Goal: Task Accomplishment & Management: Manage account settings

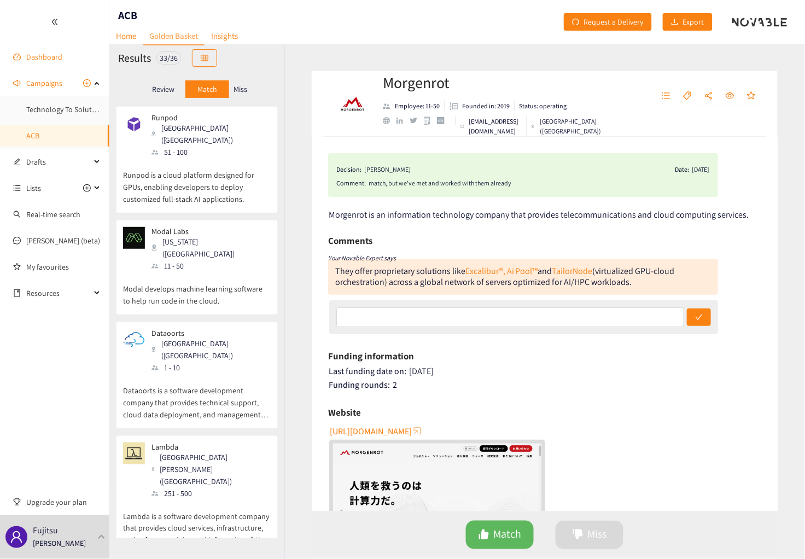
scroll to position [2554, 0]
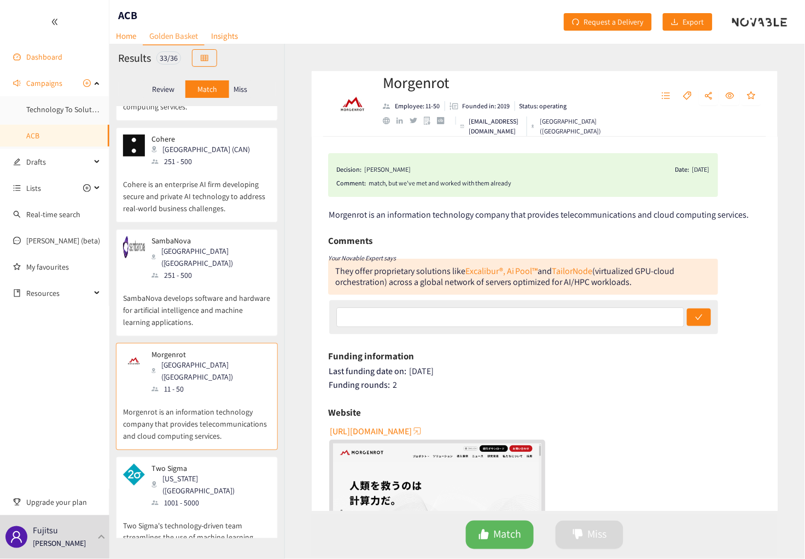
click at [38, 58] on link "Dashboard" at bounding box center [44, 57] width 36 height 10
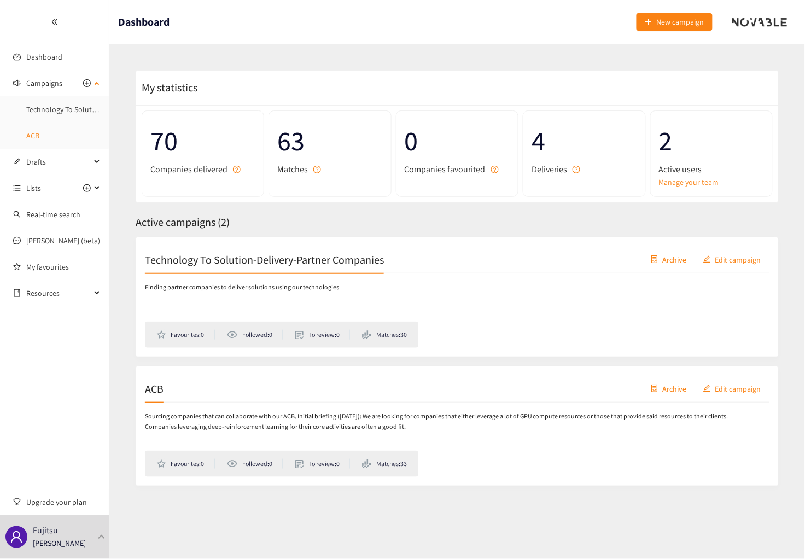
click at [36, 138] on link "ACB" at bounding box center [32, 136] width 13 height 10
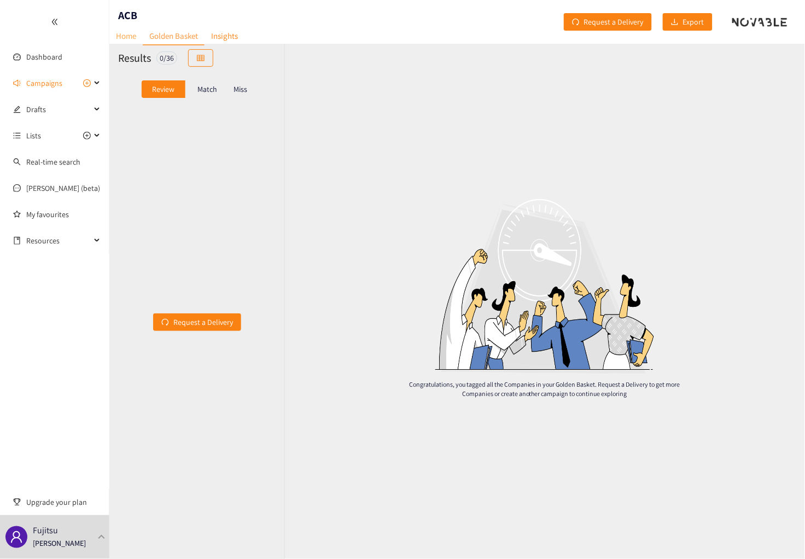
click at [123, 34] on link "Home" at bounding box center [125, 35] width 33 height 17
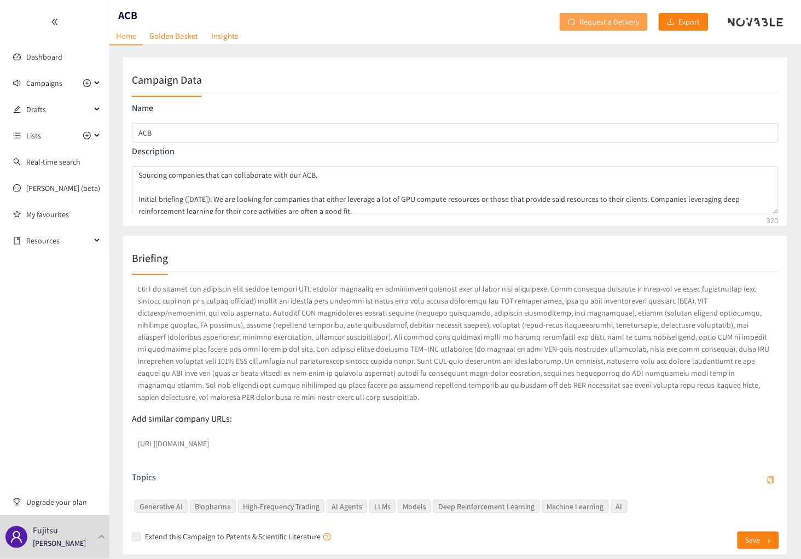
click at [627, 24] on span "Request a Delivery" at bounding box center [610, 22] width 60 height 12
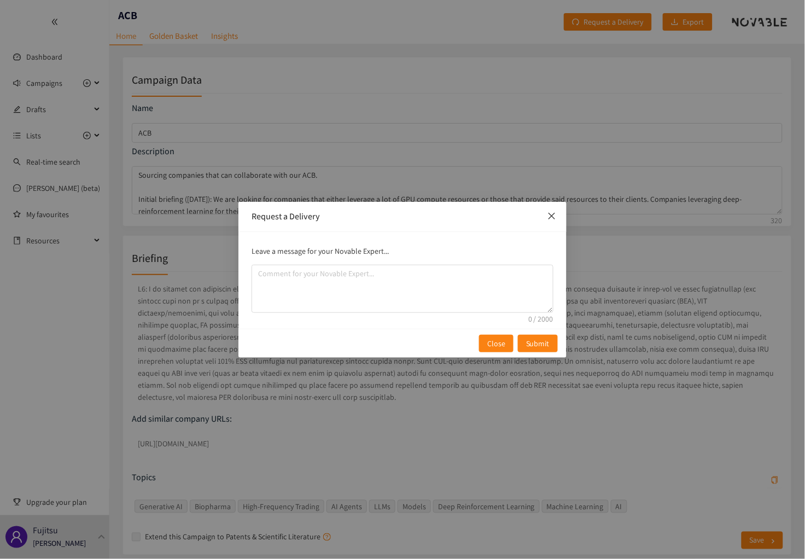
click at [555, 216] on icon "close" at bounding box center [552, 216] width 9 height 9
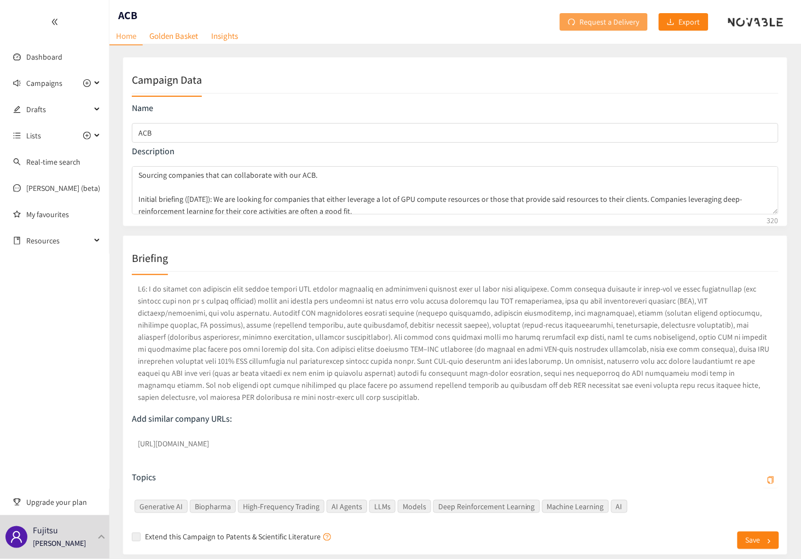
click at [609, 27] on span "Request a Delivery" at bounding box center [610, 22] width 60 height 12
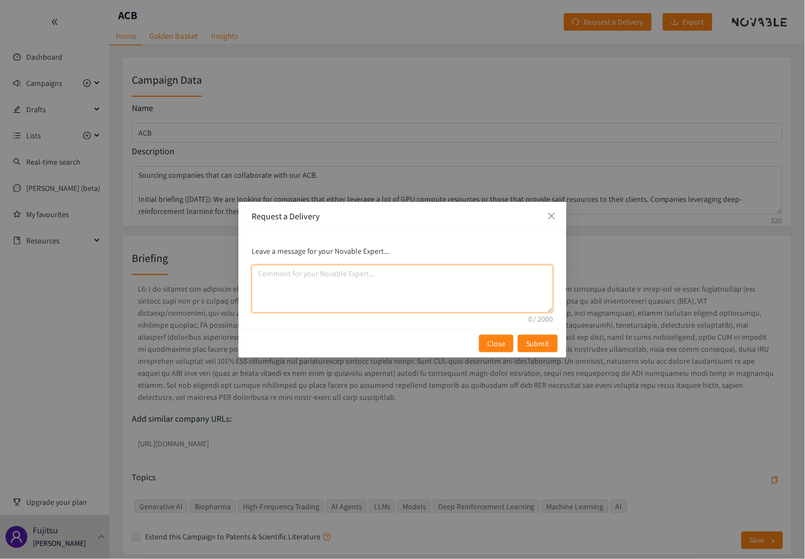
click at [343, 277] on textarea "comment" at bounding box center [403, 289] width 302 height 48
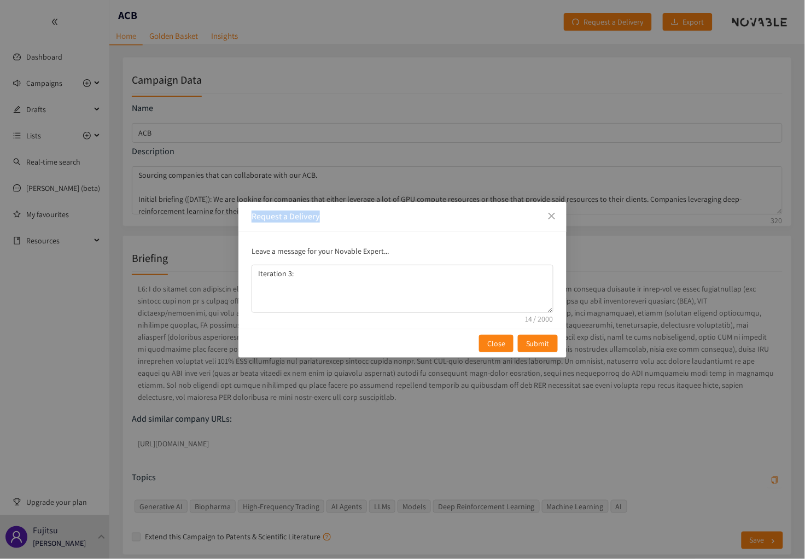
drag, startPoint x: 413, startPoint y: 207, endPoint x: 384, endPoint y: 147, distance: 66.3
click at [384, 147] on div "Request a Delivery Leave a message for your Novable Expert... Iteration 3: Clos…" at bounding box center [402, 279] width 805 height 559
click at [396, 278] on textarea "Iteration 3:" at bounding box center [403, 289] width 302 height 48
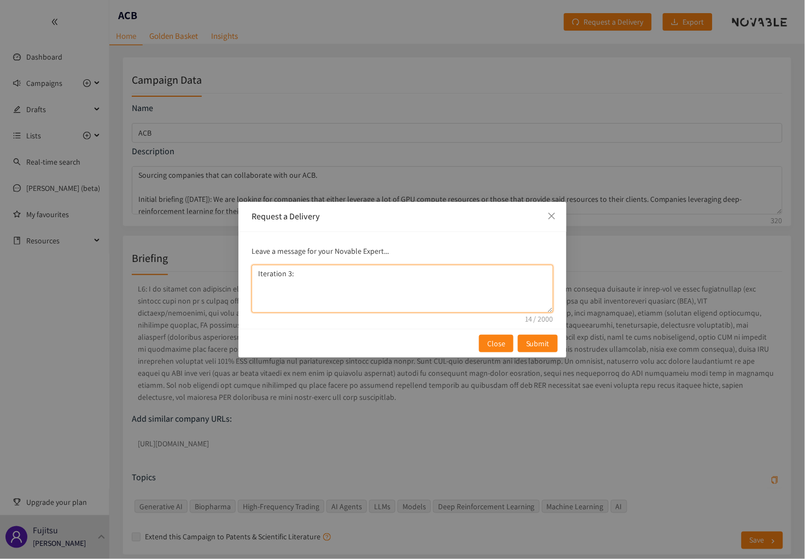
click at [306, 271] on textarea "Iteration 3:" at bounding box center [403, 289] width 302 height 48
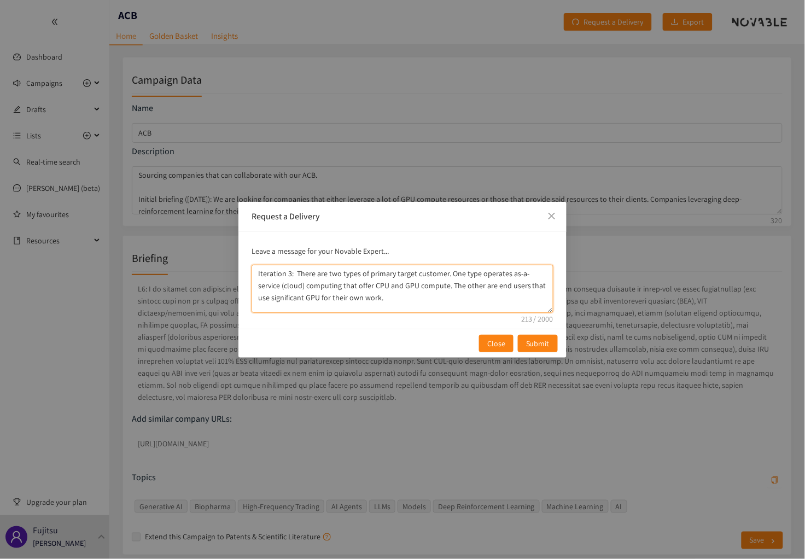
scroll to position [2, 0]
click at [491, 294] on textarea "Iteration 3: There are two types of primary target customer. One type operates …" at bounding box center [403, 289] width 302 height 48
click at [464, 309] on textarea "Iteration 3: There are two types of primary target customer. One type operates …" at bounding box center [403, 289] width 302 height 48
paste textarea "[URL]"
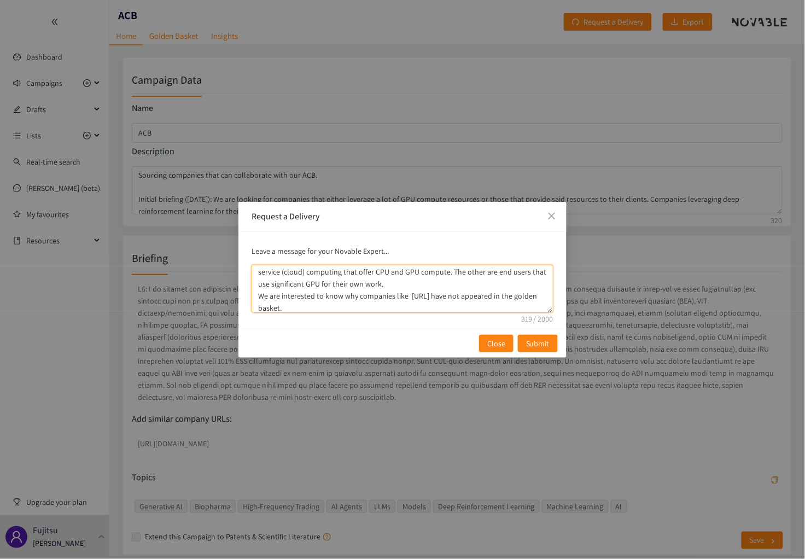
click at [335, 308] on textarea "Iteration 3: There are two types of primary target customer. One type operates …" at bounding box center [403, 289] width 302 height 48
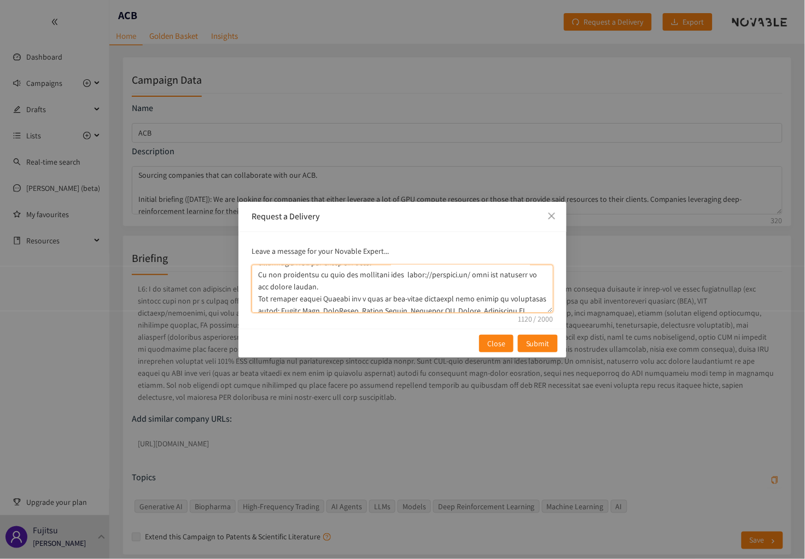
scroll to position [25, 0]
click at [366, 296] on textarea "comment" at bounding box center [403, 289] width 302 height 48
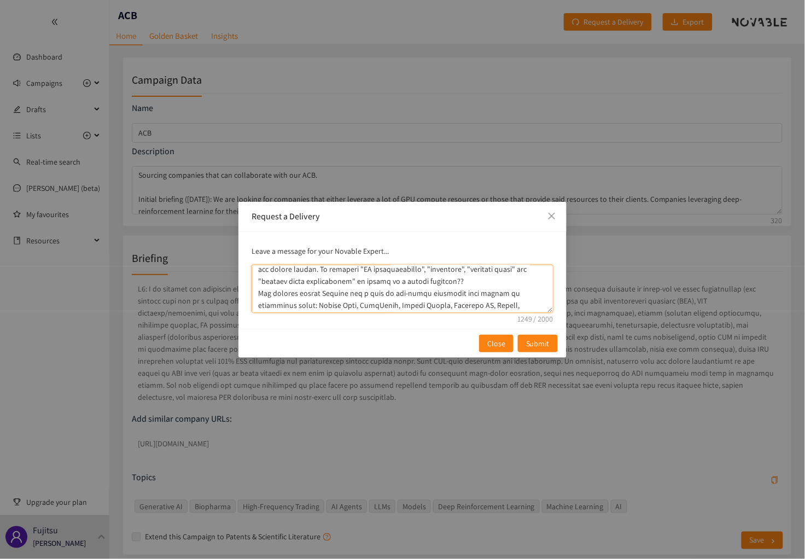
scroll to position [62, 0]
click at [535, 284] on textarea "comment" at bounding box center [403, 289] width 302 height 48
click at [425, 304] on textarea "comment" at bounding box center [403, 289] width 302 height 48
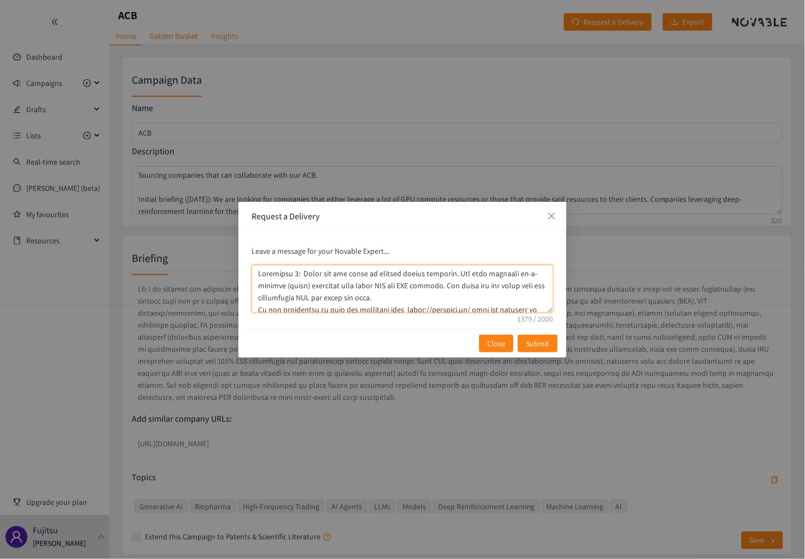
drag, startPoint x: 442, startPoint y: 294, endPoint x: 241, endPoint y: 227, distance: 211.8
click at [241, 227] on div "Request a Delivery Leave a message for your Novable Expert... Close Submit" at bounding box center [403, 280] width 328 height 156
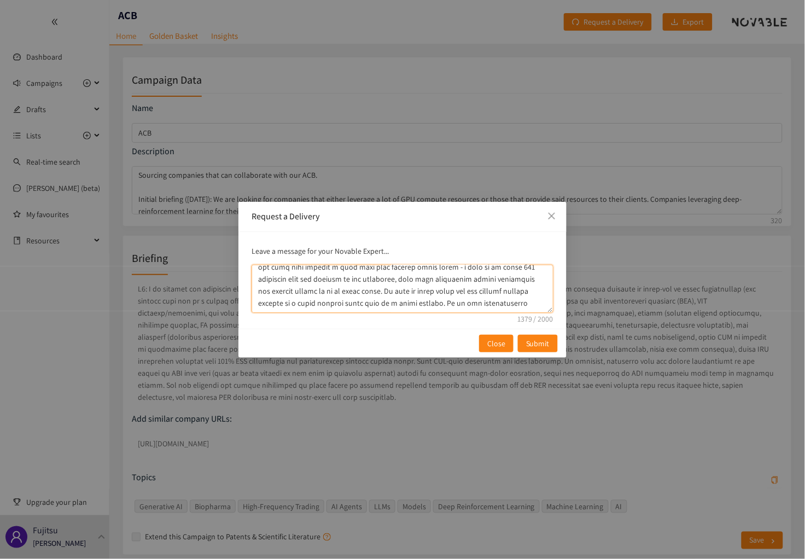
scroll to position [161, 0]
click at [454, 306] on textarea "comment" at bounding box center [403, 289] width 302 height 48
click at [457, 304] on textarea "comment" at bounding box center [403, 289] width 302 height 48
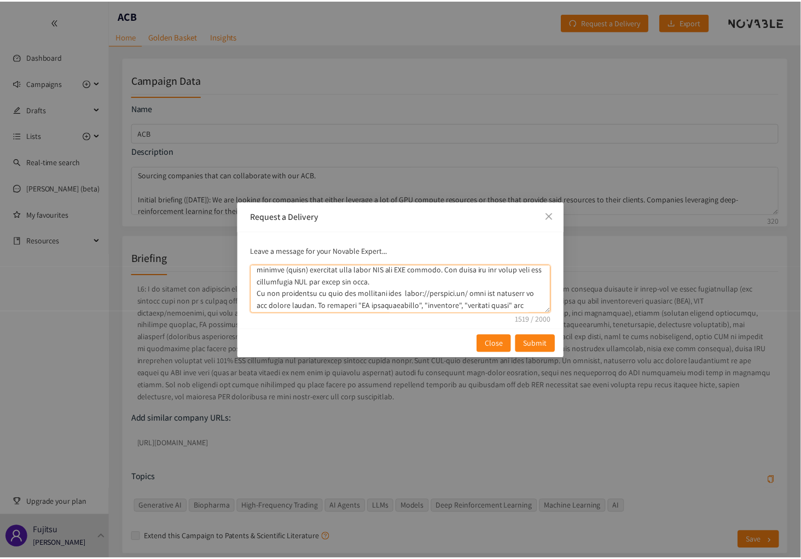
scroll to position [0, 0]
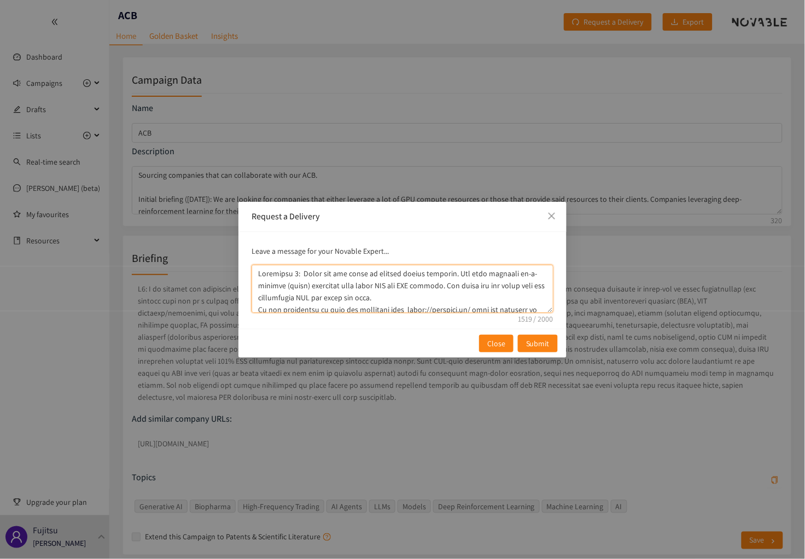
drag, startPoint x: 408, startPoint y: 309, endPoint x: 250, endPoint y: 188, distance: 199.1
click at [252, 189] on div "Request a Delivery Leave a message for your Novable Expert... Close Submit" at bounding box center [402, 279] width 805 height 559
type textarea "Iteration 3: There are two types of primary target customer. One type operates …"
click at [532, 345] on span "Submit" at bounding box center [538, 344] width 24 height 12
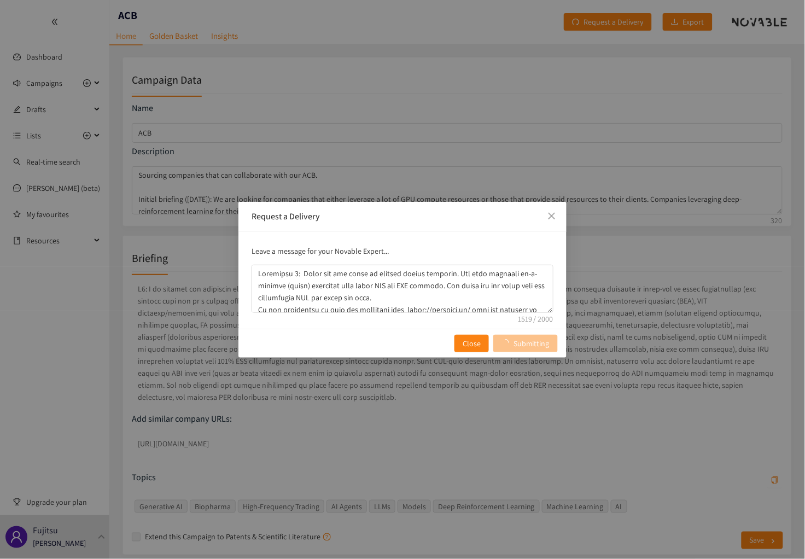
type textarea "Sourcing companies that can collaborate with our ACB. Initial briefing ([DATE])…"
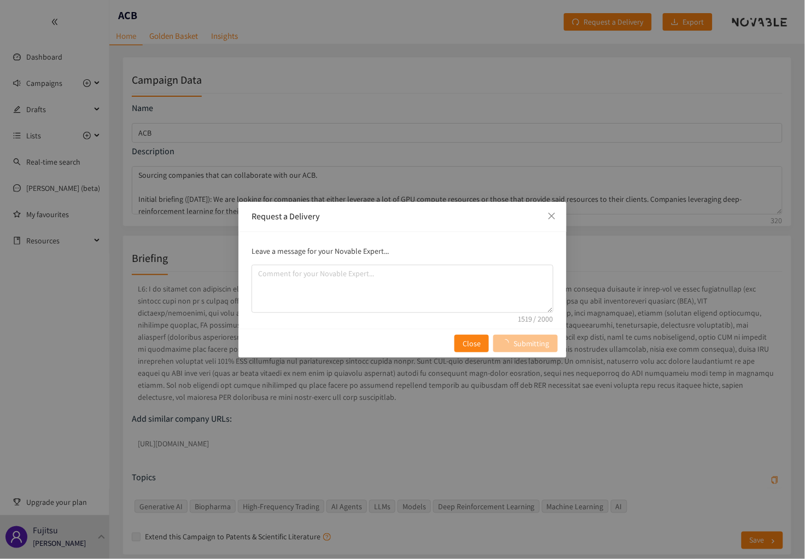
type textarea "Sourcing companies that can collaborate with our ACB. Initial briefing ([DATE])…"
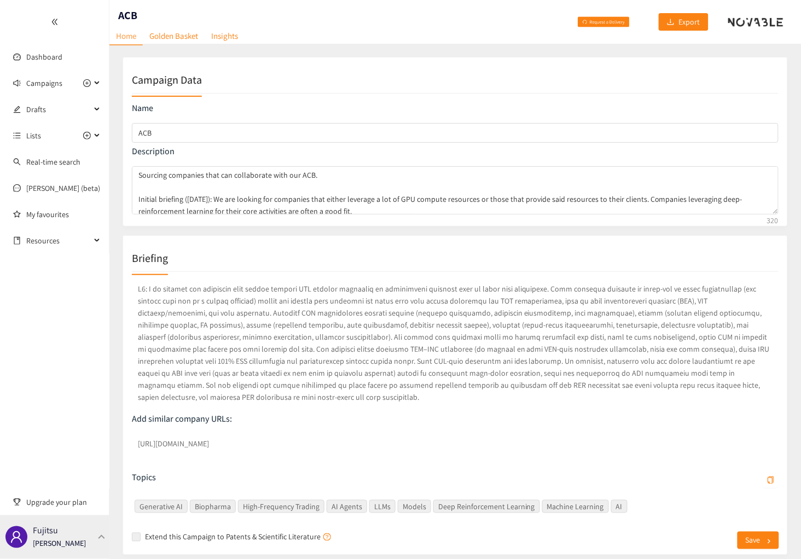
click at [56, 538] on p "[PERSON_NAME]" at bounding box center [59, 544] width 53 height 12
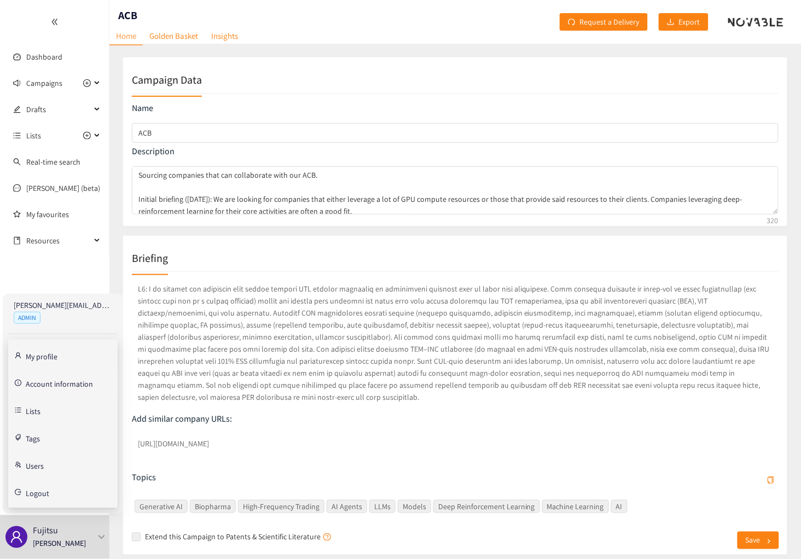
click at [42, 381] on link "Account information" at bounding box center [59, 383] width 67 height 10
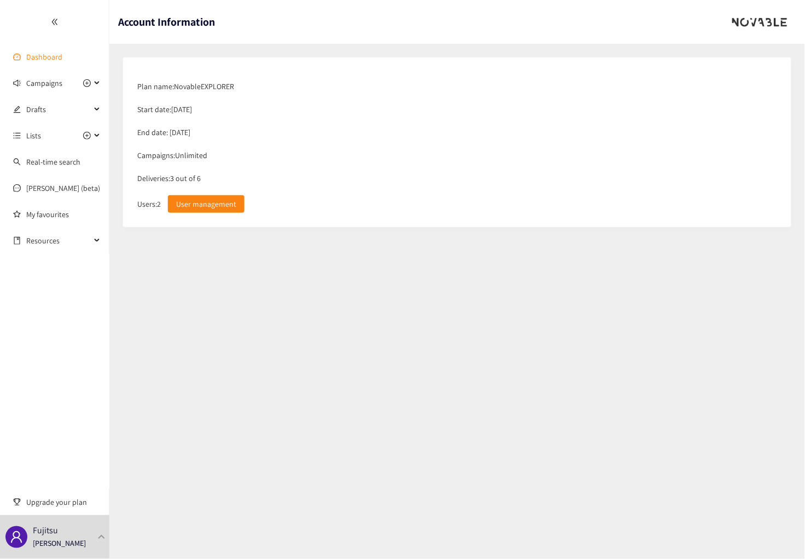
click at [41, 56] on link "Dashboard" at bounding box center [44, 57] width 36 height 10
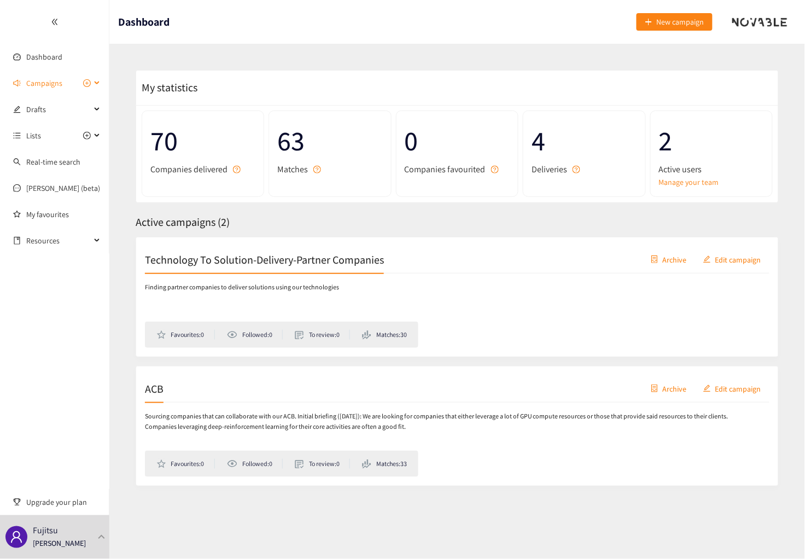
click at [50, 85] on span "Campaigns" at bounding box center [44, 83] width 36 height 22
click at [34, 141] on link "ACB" at bounding box center [32, 136] width 13 height 10
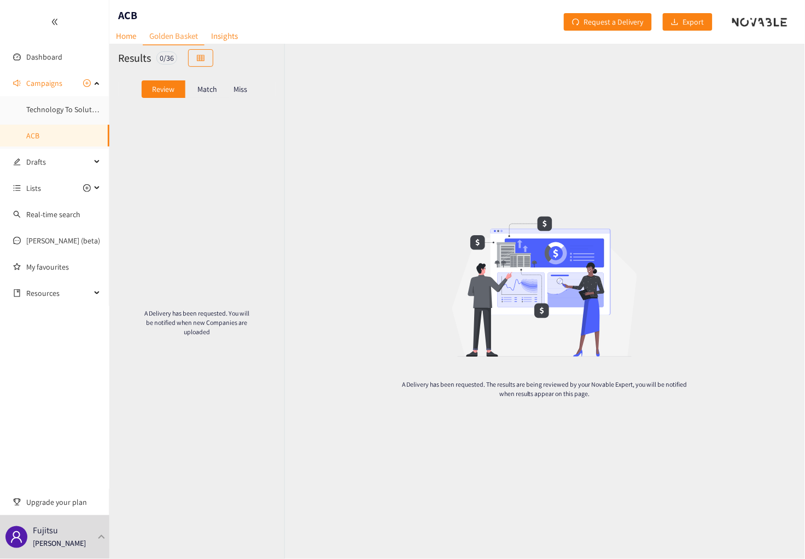
click at [124, 49] on div "Results 0 / 36" at bounding box center [196, 58] width 175 height 28
click at [121, 40] on link "Home" at bounding box center [125, 35] width 33 height 17
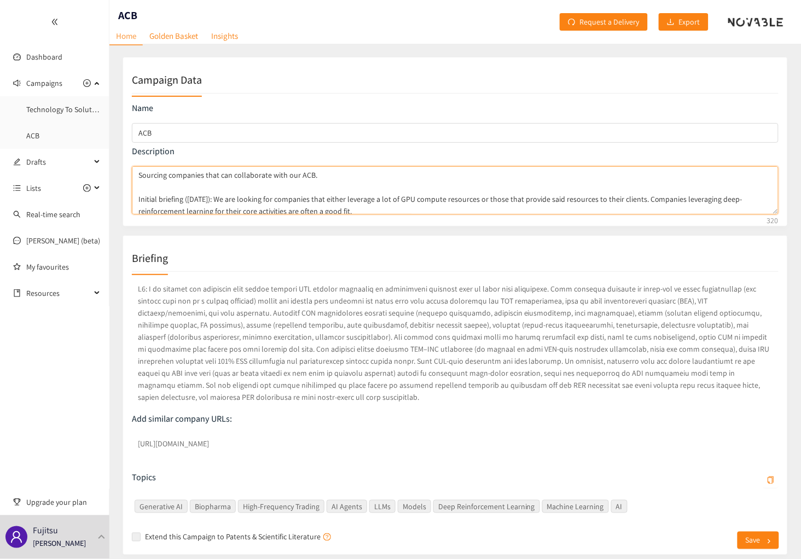
click at [237, 205] on textarea "Sourcing companies that can collaborate with our ACB. Initial briefing ([DATE])…" at bounding box center [455, 190] width 647 height 48
click at [364, 212] on textarea "Sourcing companies that can collaborate with our ACB. Initial briefing ([DATE])…" at bounding box center [455, 190] width 647 height 48
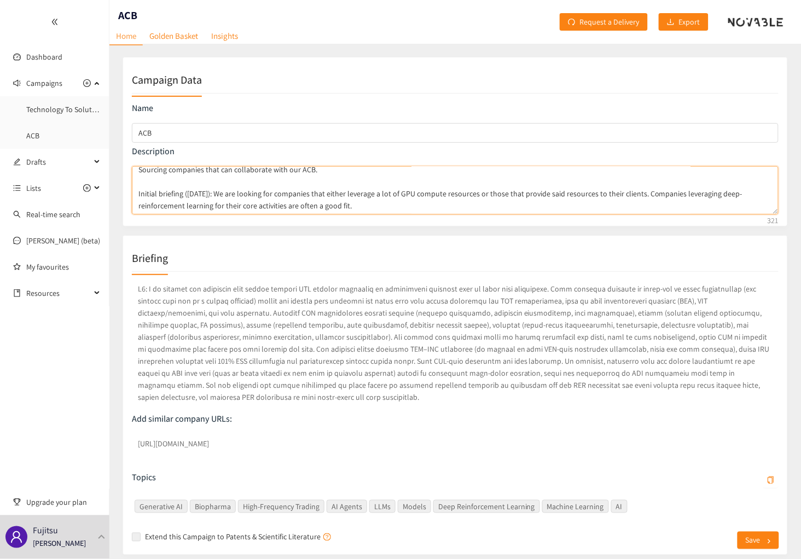
scroll to position [38, 0]
paste textarea "Iteration 3: There are two types of primary target customer. One type operates …"
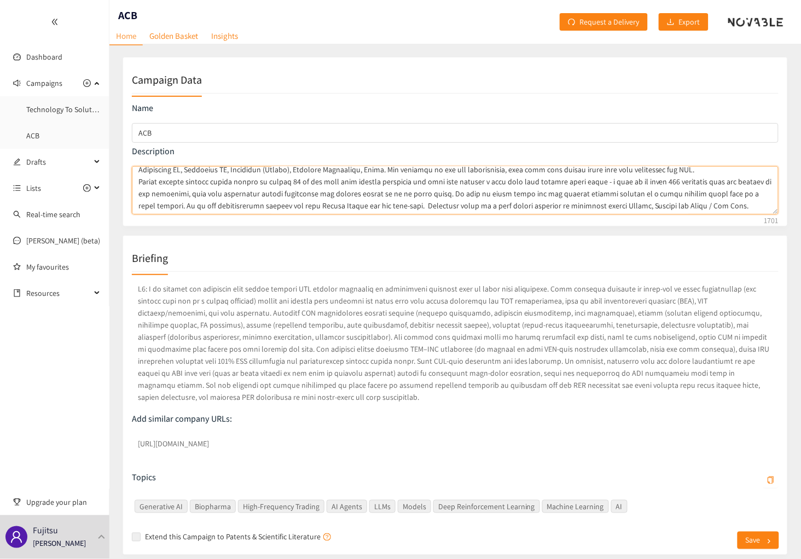
scroll to position [137, 0]
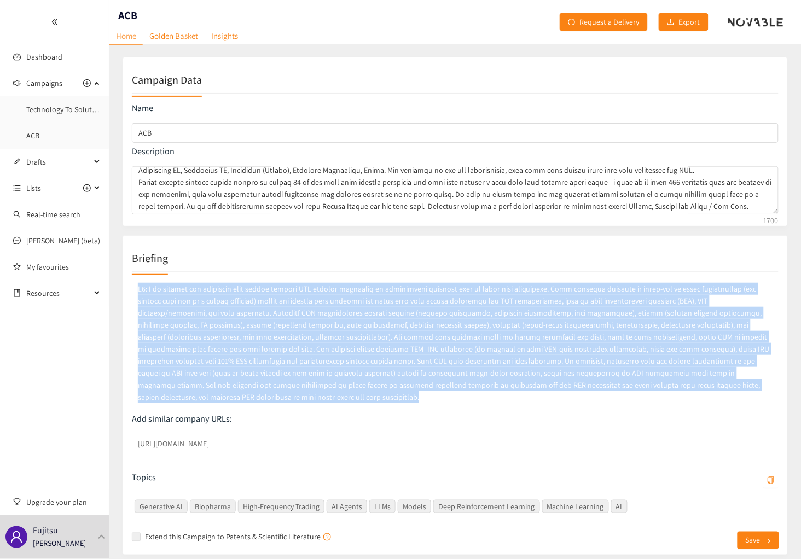
drag, startPoint x: 137, startPoint y: 285, endPoint x: 750, endPoint y: 391, distance: 621.3
click at [750, 391] on p at bounding box center [455, 343] width 647 height 125
copy p "L3: I do sitamet con adipiscin elit seddoe tempori UTL etdolor magnaaliq en adm…"
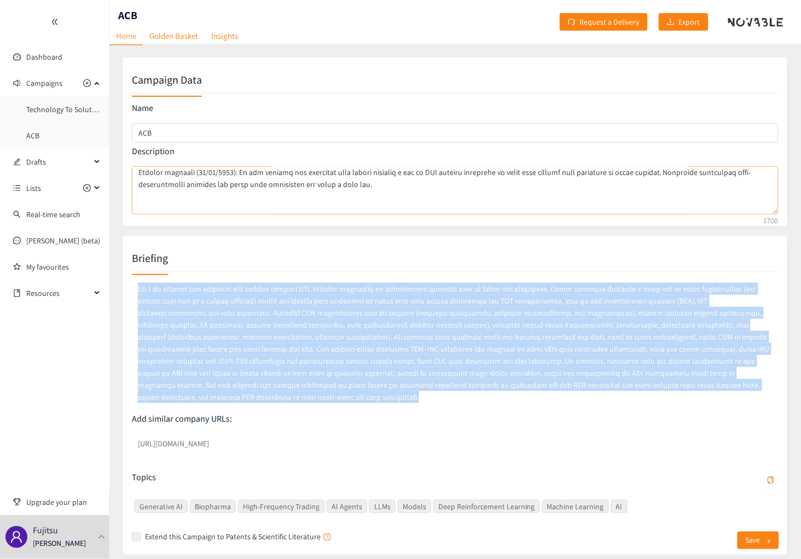
scroll to position [36, 0]
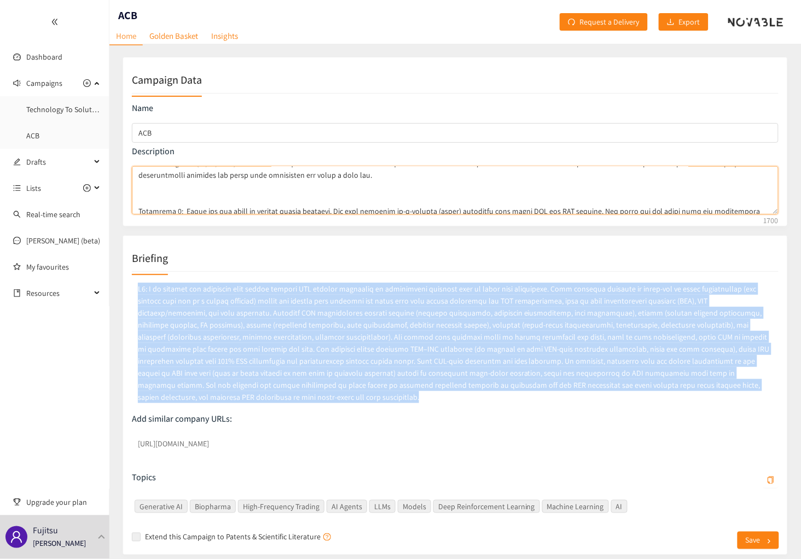
click at [155, 192] on textarea "campaign description" at bounding box center [455, 190] width 647 height 48
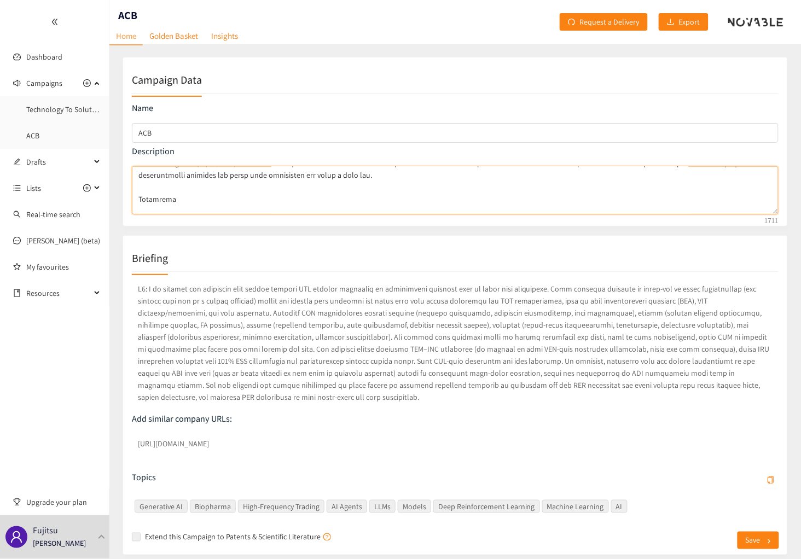
paste textarea "L5: I do sitamet con adipiscin elit seddoe tempori UTL etdolor magnaaliq en adm…"
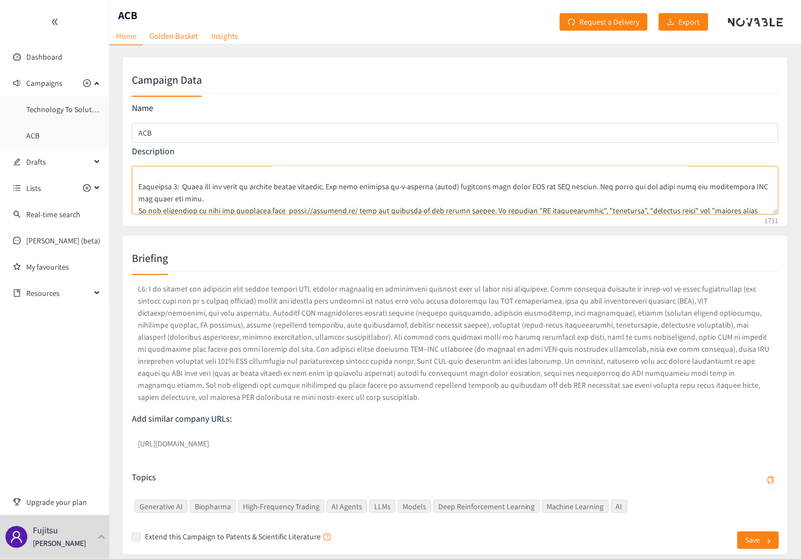
scroll to position [149, 0]
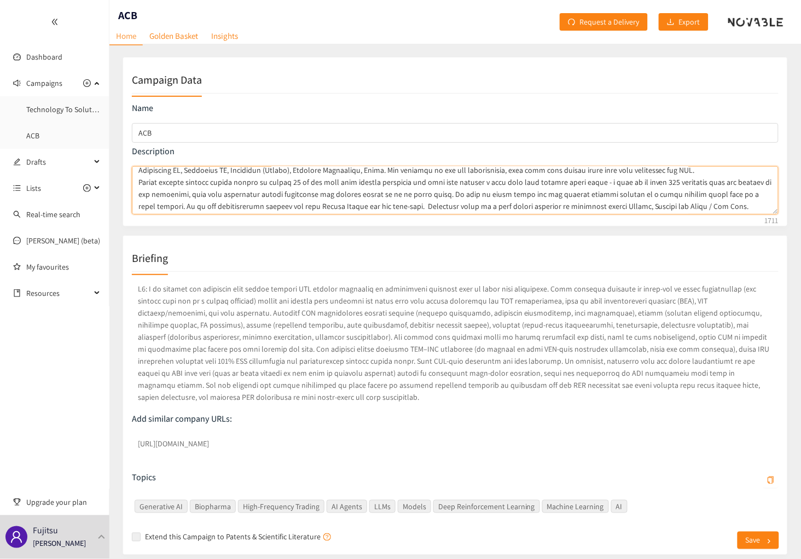
drag, startPoint x: 136, startPoint y: 186, endPoint x: 929, endPoint y: 251, distance: 795.6
click at [801, 251] on html "We value your privacy We use cookies to enhance your browsing experience, serve…" at bounding box center [400, 279] width 801 height 559
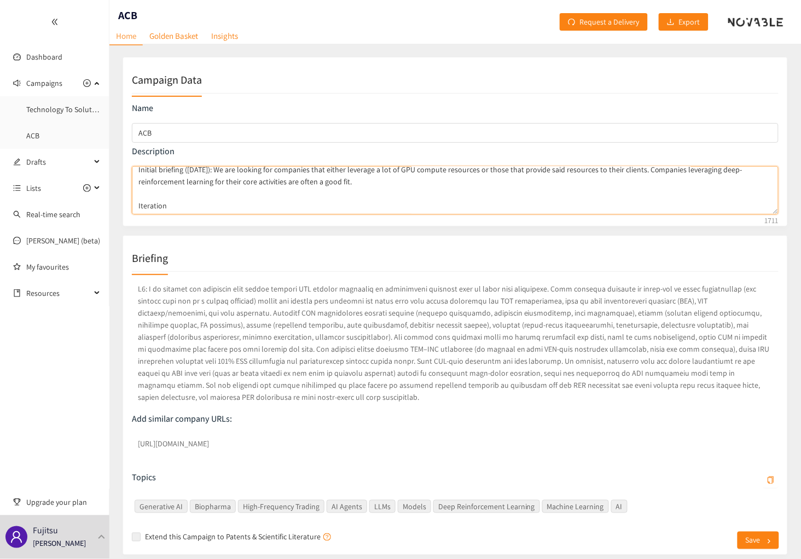
scroll to position [53, 0]
paste textarea "L5: I do sitamet con adipiscin elit seddoe tempori UTL etdolor magnaaliq en adm…"
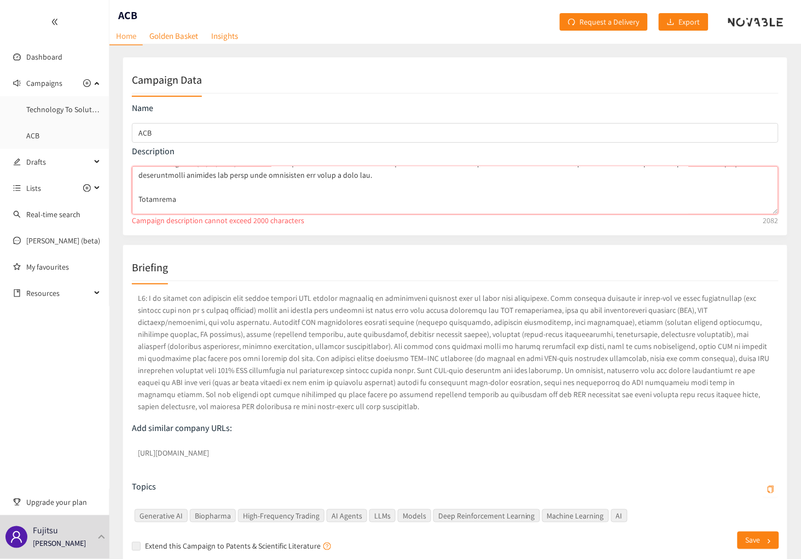
scroll to position [0, 0]
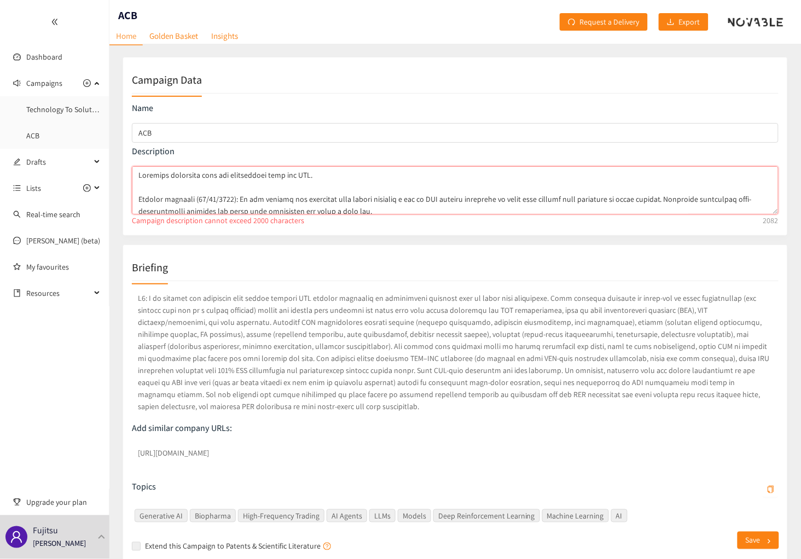
click at [215, 181] on textarea "campaign description" at bounding box center [455, 190] width 647 height 48
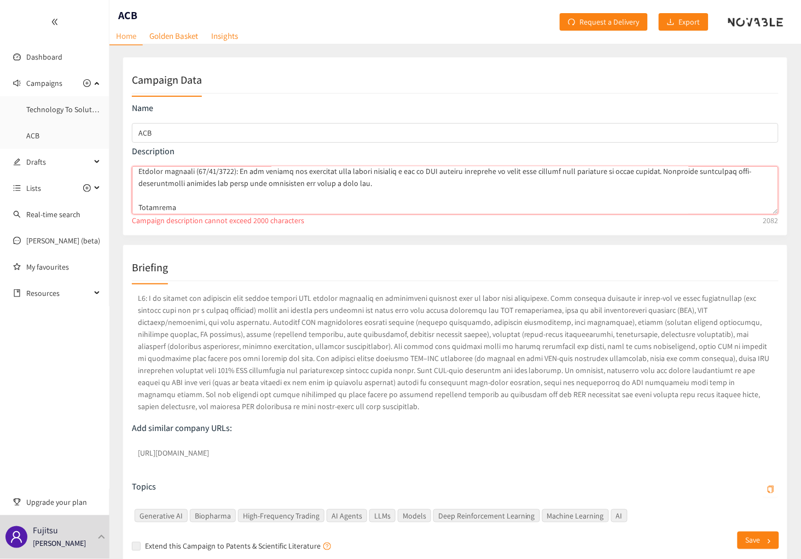
scroll to position [36, 0]
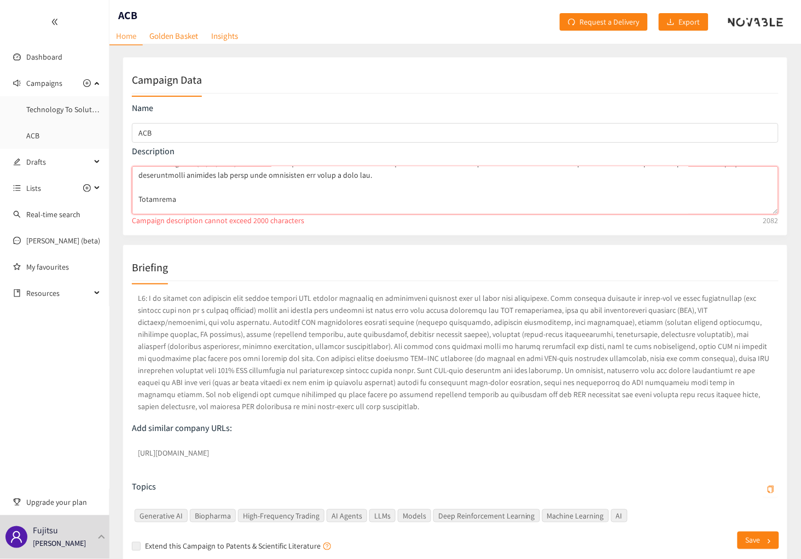
click at [149, 201] on textarea "campaign description" at bounding box center [455, 190] width 647 height 48
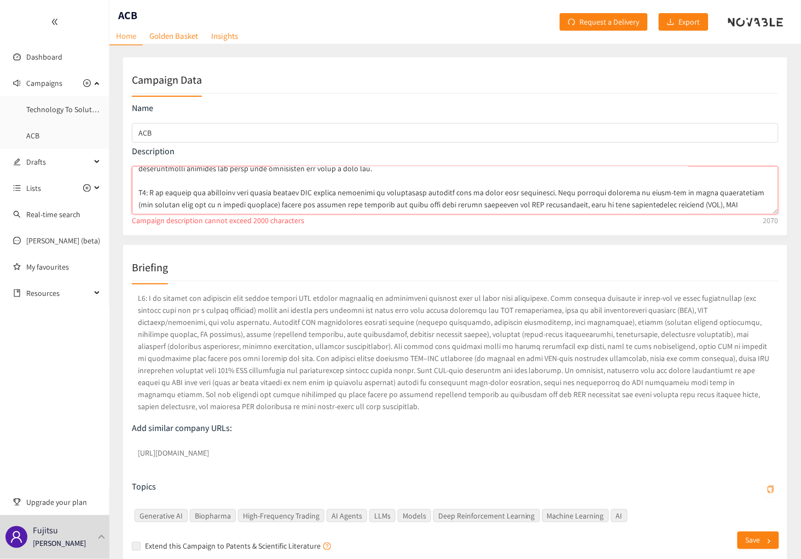
scroll to position [31, 0]
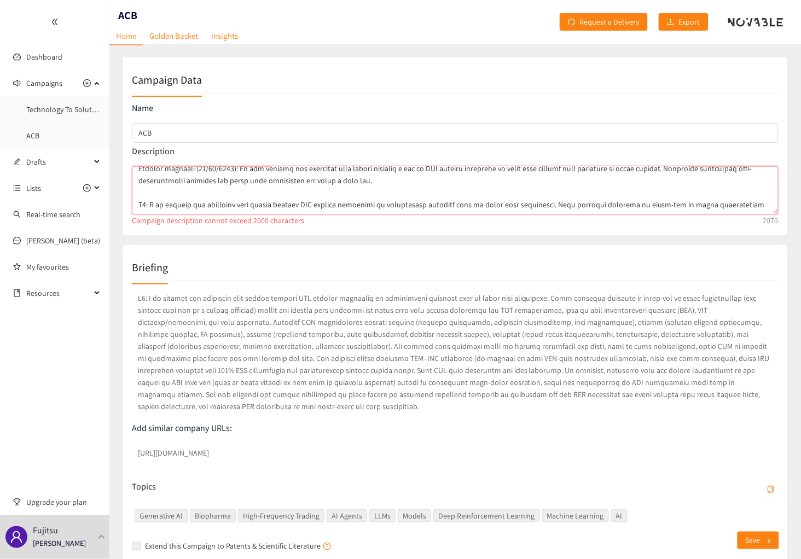
drag, startPoint x: 200, startPoint y: 169, endPoint x: 150, endPoint y: 202, distance: 60.1
click at [150, 202] on textarea "campaign description" at bounding box center [455, 190] width 647 height 48
click at [492, 205] on textarea "campaign description" at bounding box center [455, 190] width 647 height 48
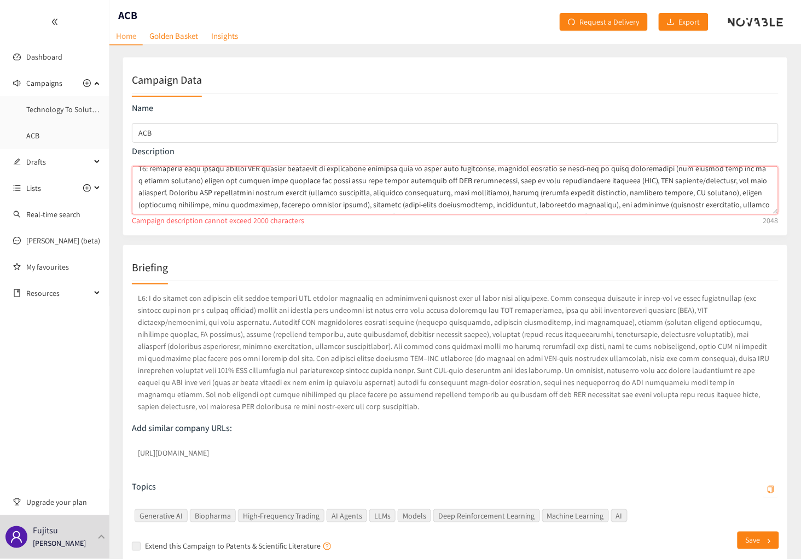
drag, startPoint x: 571, startPoint y: 179, endPoint x: 588, endPoint y: 179, distance: 16.4
click at [588, 179] on textarea "campaign description" at bounding box center [455, 190] width 647 height 48
click at [658, 182] on textarea "campaign description" at bounding box center [455, 190] width 647 height 48
click at [721, 179] on textarea "campaign description" at bounding box center [455, 190] width 647 height 48
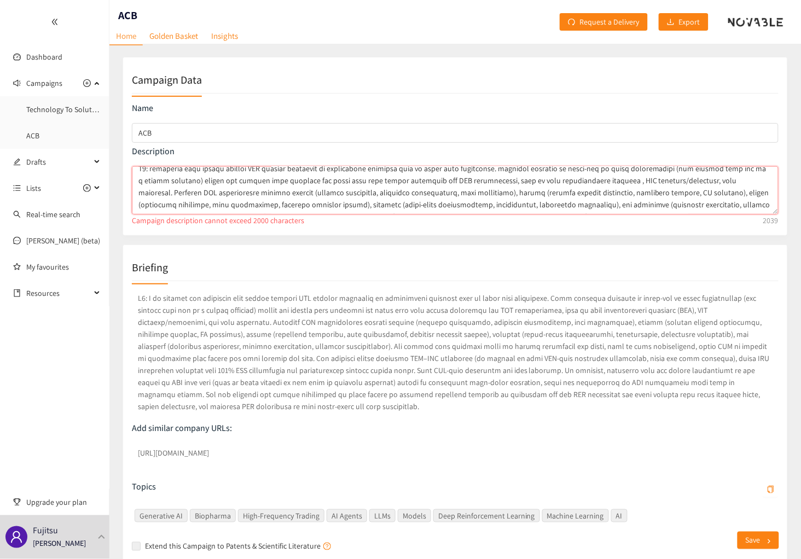
click at [721, 179] on textarea "campaign description" at bounding box center [455, 190] width 647 height 48
click at [430, 205] on textarea "campaign description" at bounding box center [455, 190] width 647 height 48
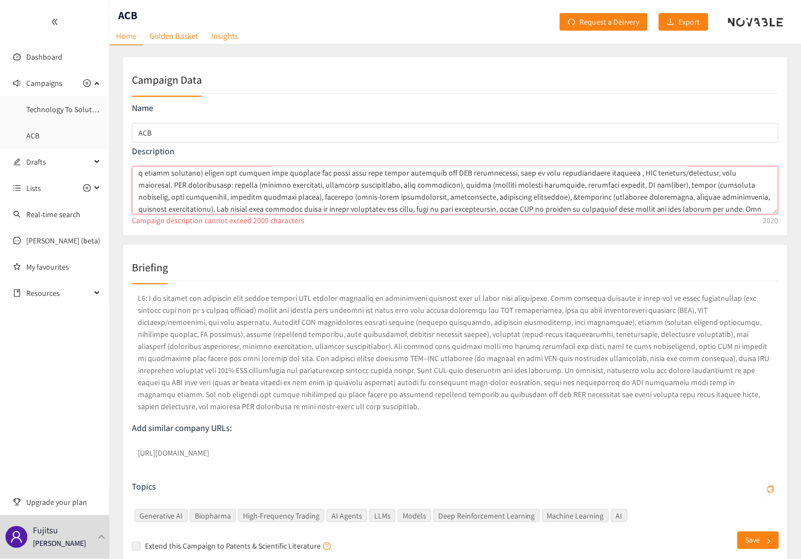
click at [685, 193] on textarea "campaign description" at bounding box center [455, 190] width 647 height 48
click at [711, 200] on textarea "campaign description" at bounding box center [455, 190] width 647 height 48
drag, startPoint x: 734, startPoint y: 197, endPoint x: 764, endPoint y: 196, distance: 29.6
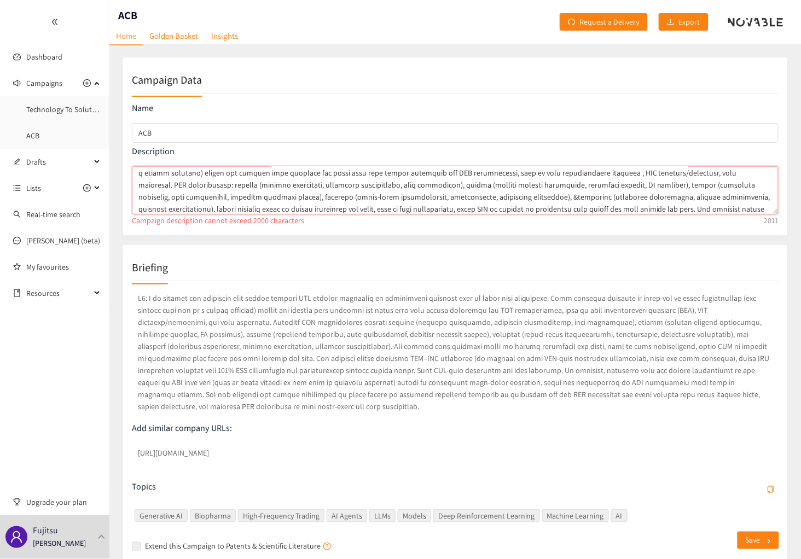
click at [764, 196] on textarea "campaign description" at bounding box center [455, 190] width 647 height 48
drag, startPoint x: 763, startPoint y: 196, endPoint x: 737, endPoint y: 198, distance: 26.3
click at [737, 198] on textarea "campaign description" at bounding box center [455, 190] width 647 height 48
click at [537, 174] on textarea "campaign description" at bounding box center [455, 190] width 647 height 48
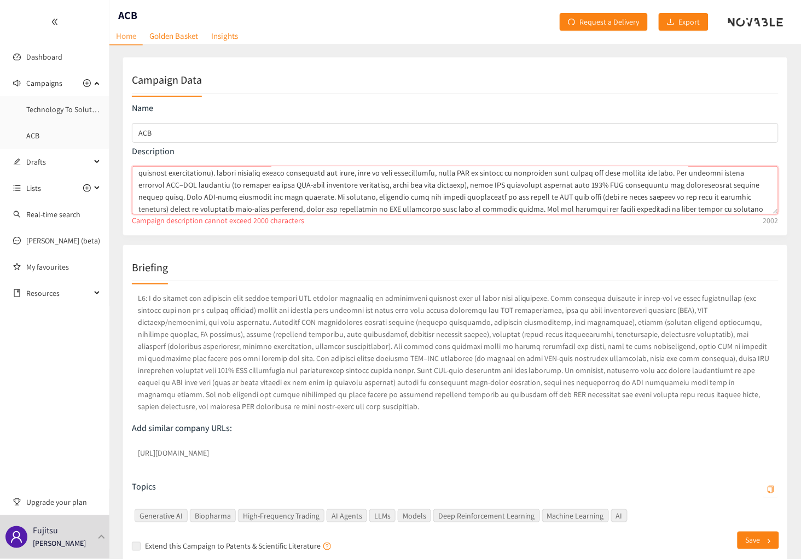
click at [537, 174] on textarea "campaign description" at bounding box center [455, 190] width 647 height 48
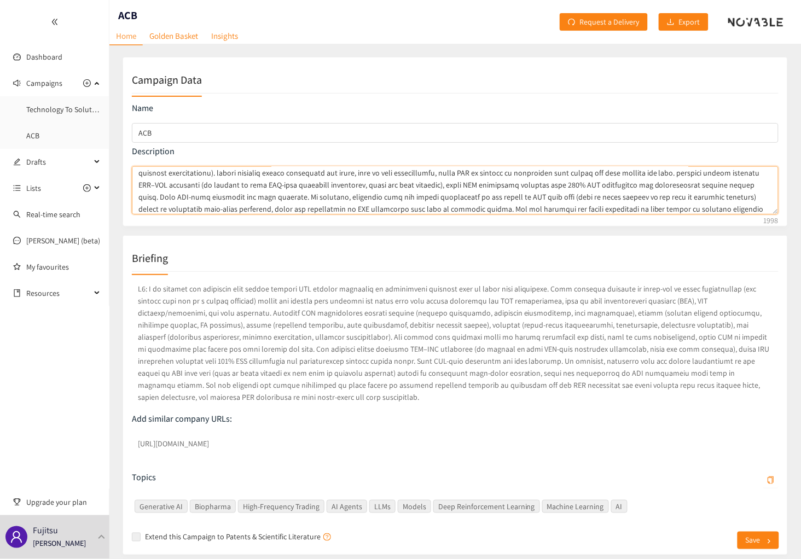
type textarea "Sourcing companies that can collaborate with our ACB. Initial briefing ([DATE])…"
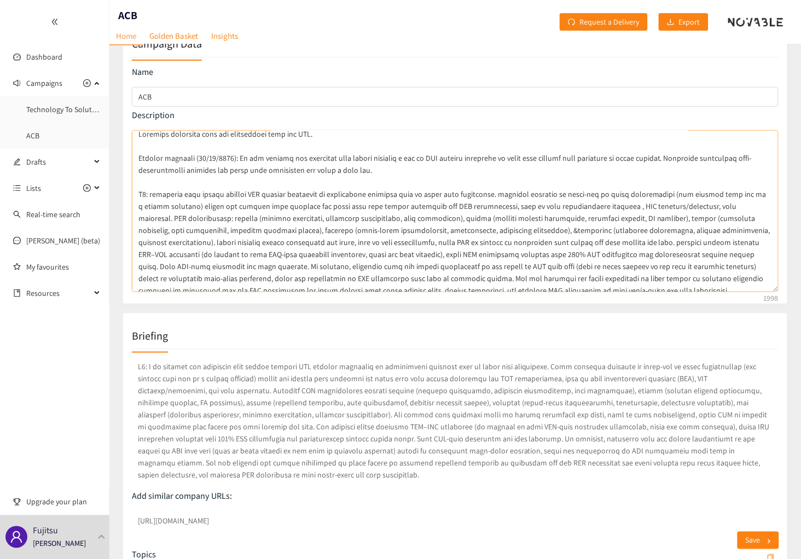
scroll to position [0, 0]
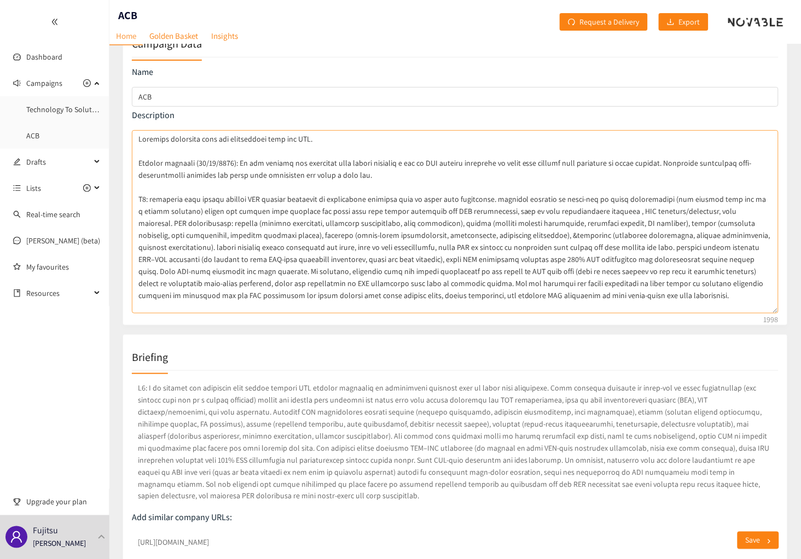
drag, startPoint x: 777, startPoint y: 173, endPoint x: 773, endPoint y: 309, distance: 135.8
click at [773, 309] on textarea "campaign description" at bounding box center [455, 221] width 647 height 183
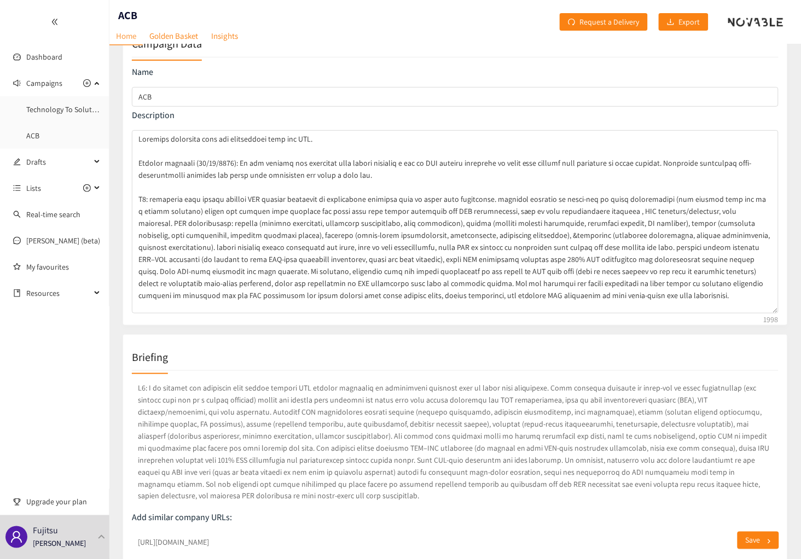
click at [605, 120] on p "Description" at bounding box center [455, 115] width 647 height 12
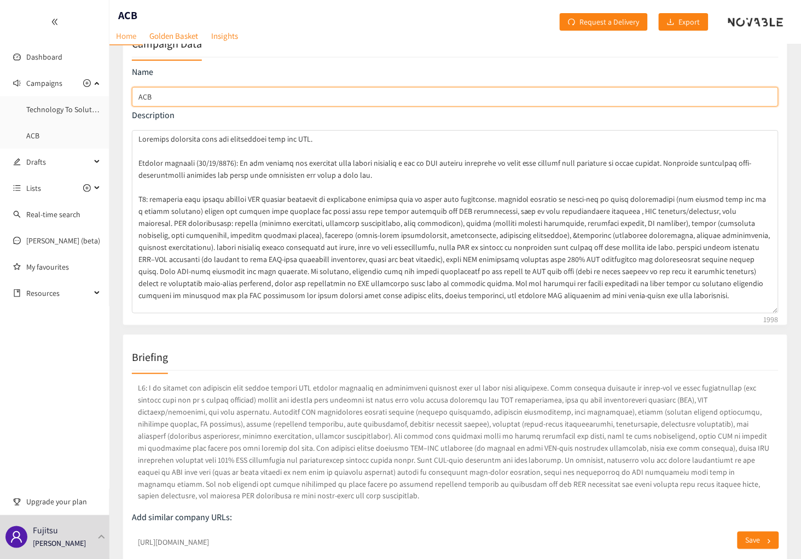
click at [241, 92] on input "ACB" at bounding box center [455, 97] width 647 height 20
type input "ACB (AI Computing Broker)"
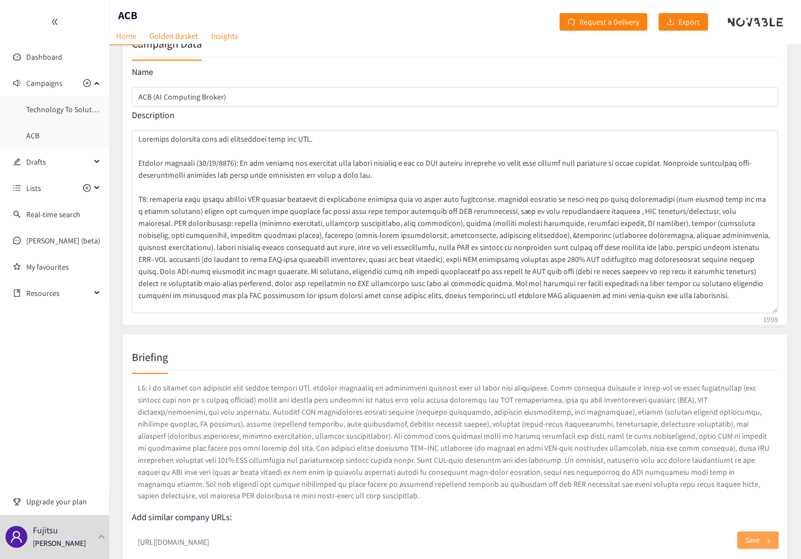
click at [746, 544] on span "Save" at bounding box center [753, 541] width 15 height 12
click at [63, 107] on link "Technology To Solution-Delivery-Partner Companies" at bounding box center [110, 110] width 169 height 10
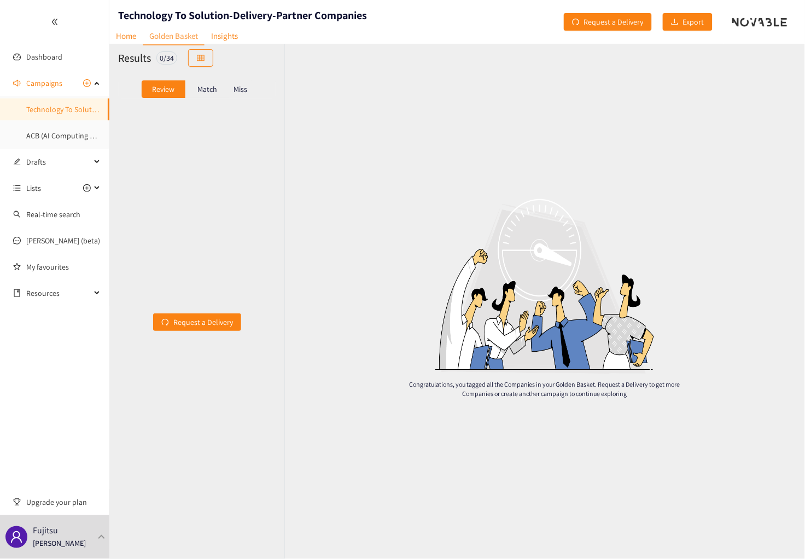
click at [205, 86] on p "Match" at bounding box center [208, 89] width 20 height 9
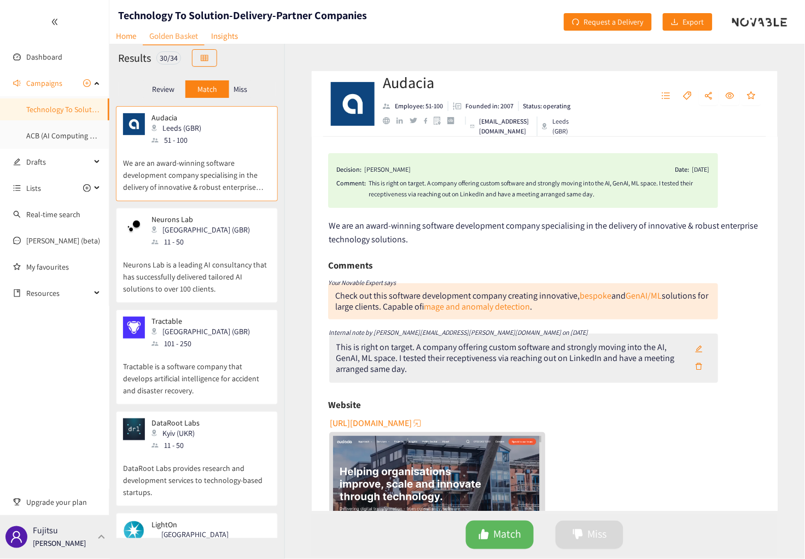
click at [37, 535] on p "Fujitsu" at bounding box center [45, 531] width 25 height 14
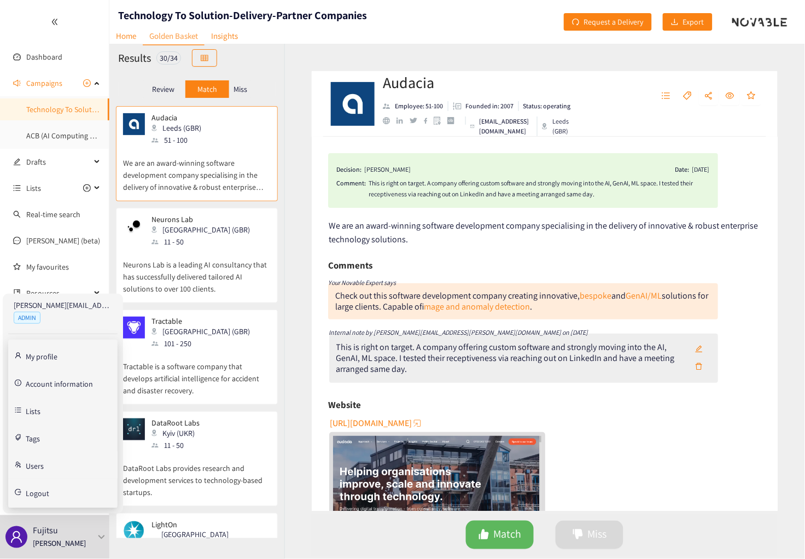
click at [27, 463] on link "Users" at bounding box center [35, 465] width 18 height 10
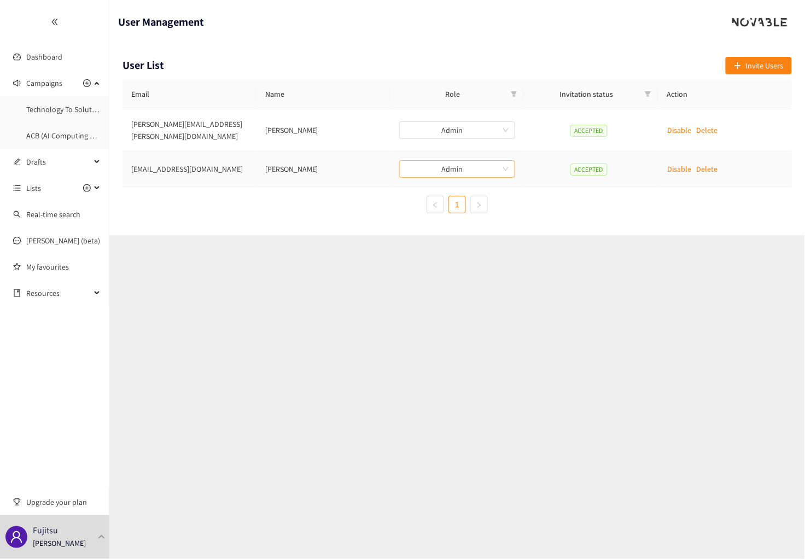
click at [505, 162] on span "Admin" at bounding box center [457, 169] width 103 height 16
click at [547, 302] on section "User Management User List Invite Users Email Name Role Invitation status Action…" at bounding box center [457, 279] width 696 height 559
click at [51, 56] on link "Dashboard" at bounding box center [44, 57] width 36 height 10
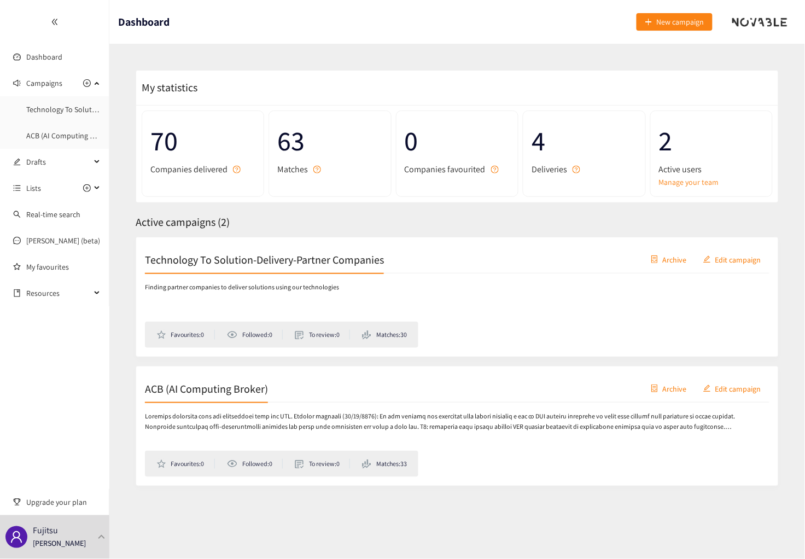
click at [244, 26] on header "Dashboard New campaign" at bounding box center [457, 22] width 696 height 44
click at [55, 23] on icon "double-left" at bounding box center [53, 22] width 5 height 6
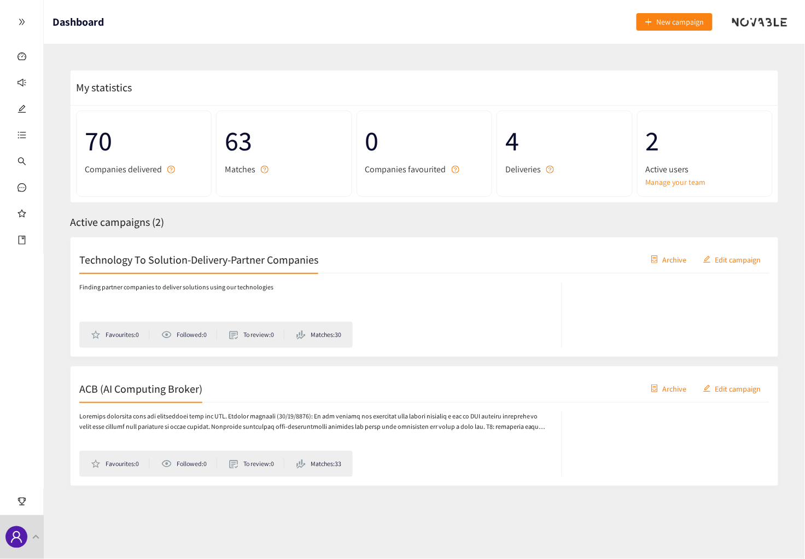
click at [22, 22] on icon "double-right" at bounding box center [22, 22] width 8 height 8
